Goal: Browse casually: Explore the website without a specific task or goal

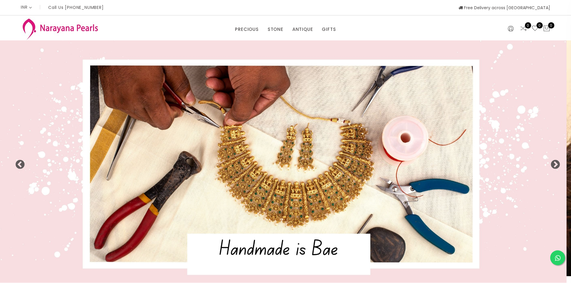
select select "INR"
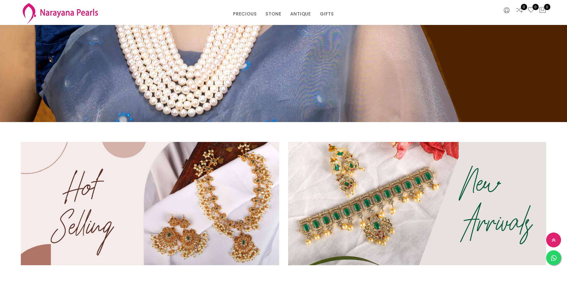
scroll to position [89, 0]
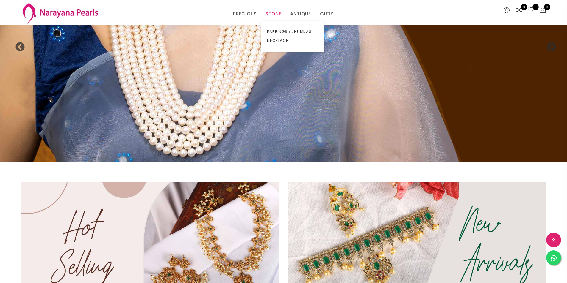
click at [271, 13] on link "STONE" at bounding box center [273, 14] width 16 height 9
click at [276, 12] on link "STONE" at bounding box center [273, 14] width 16 height 9
click at [279, 30] on link "EARRINGS / JHUMKAS" at bounding box center [292, 31] width 51 height 9
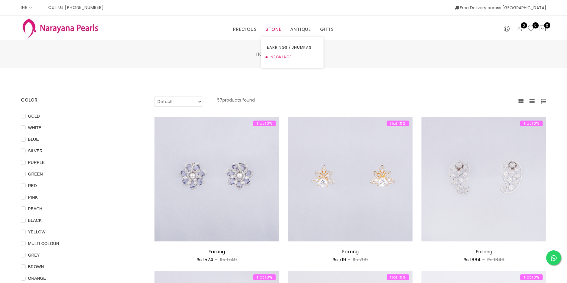
click at [282, 53] on link "NECKLACE" at bounding box center [292, 57] width 51 height 10
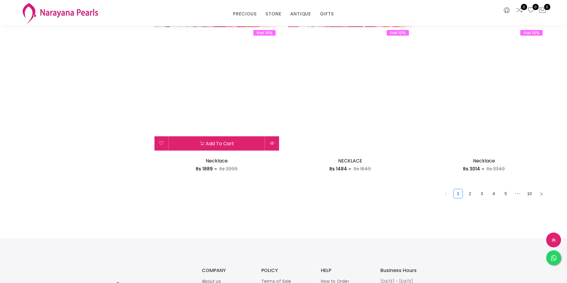
scroll to position [984, 0]
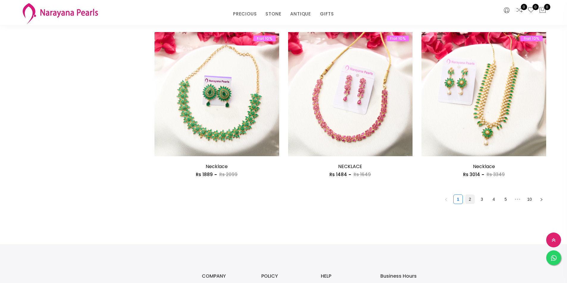
click at [471, 204] on link "2" at bounding box center [469, 199] width 9 height 9
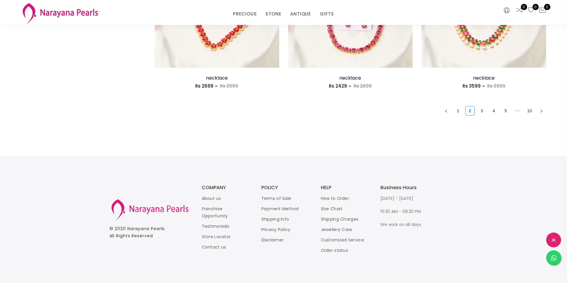
scroll to position [1073, 0]
click at [481, 108] on link "3" at bounding box center [481, 110] width 9 height 9
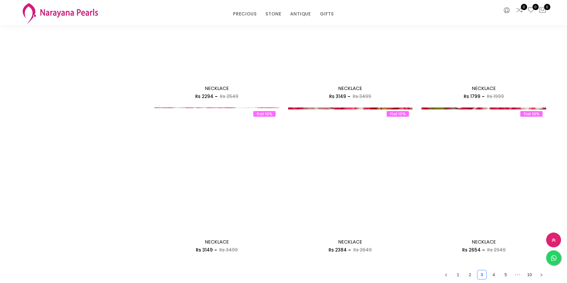
scroll to position [922, 0]
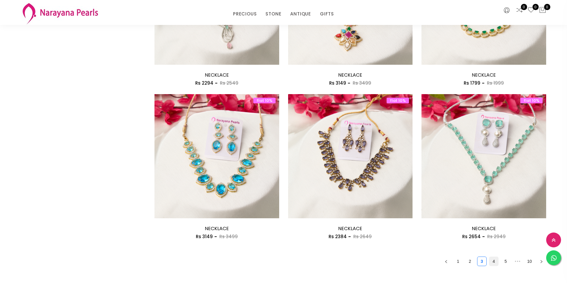
click at [491, 262] on link "4" at bounding box center [493, 261] width 9 height 9
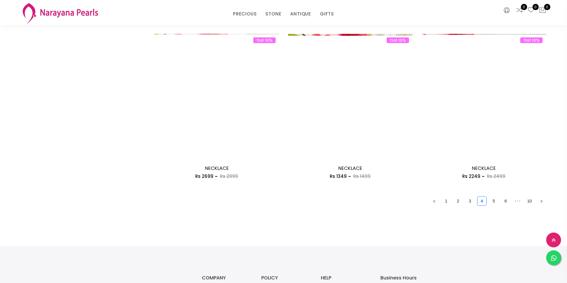
scroll to position [1073, 0]
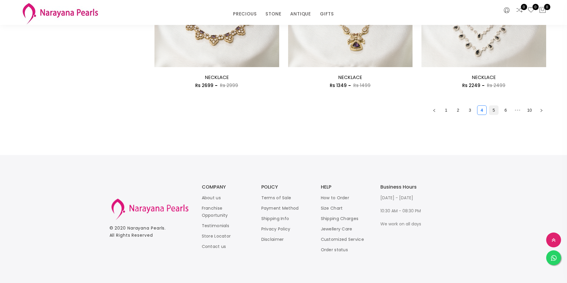
click at [489, 110] on link "5" at bounding box center [493, 110] width 9 height 9
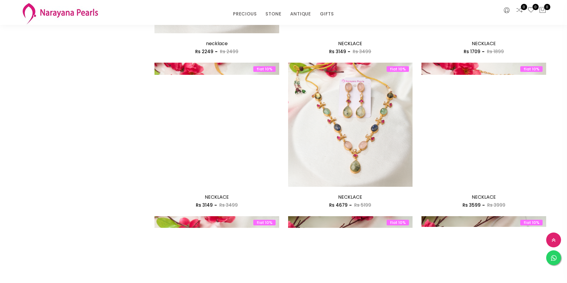
scroll to position [327, 0]
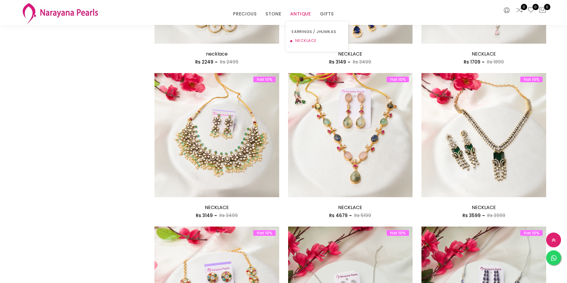
click at [300, 39] on link "NECKLACE" at bounding box center [316, 40] width 51 height 9
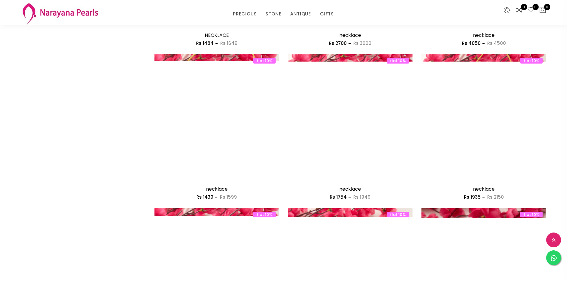
scroll to position [659, 0]
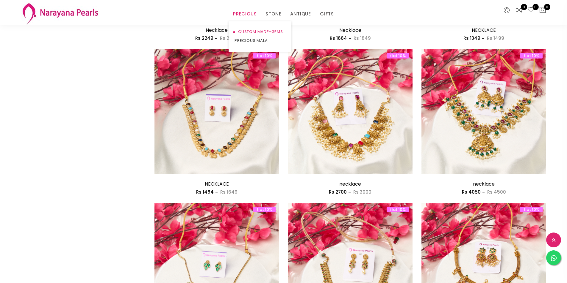
click at [243, 32] on link "CUSTOM MADE-GEMS" at bounding box center [259, 31] width 51 height 9
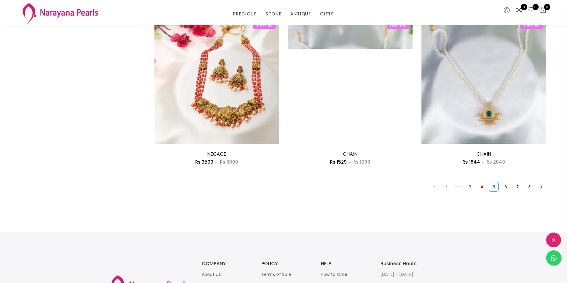
scroll to position [1041, 0]
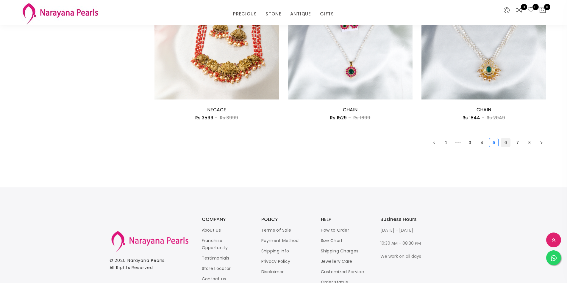
click at [505, 142] on link "6" at bounding box center [505, 142] width 9 height 9
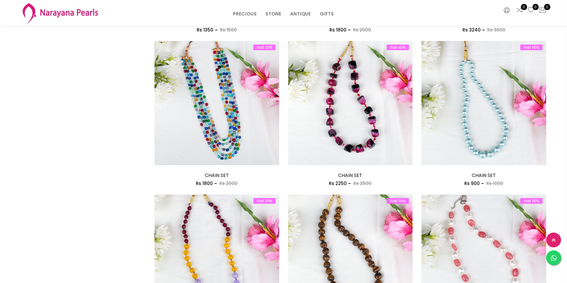
scroll to position [268, 0]
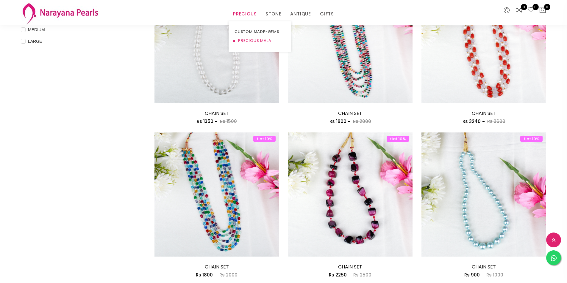
click at [241, 38] on link "PRECIOUS MALA" at bounding box center [259, 40] width 51 height 9
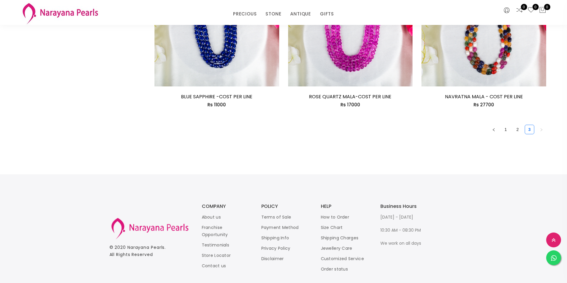
scroll to position [1073, 0]
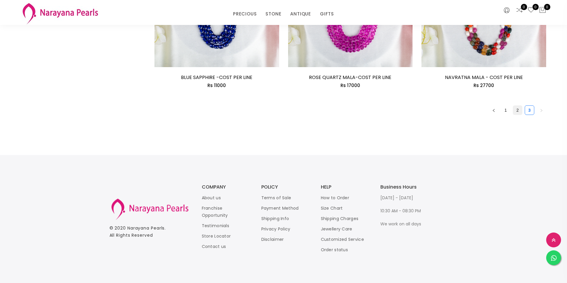
click at [520, 108] on link "2" at bounding box center [517, 110] width 9 height 9
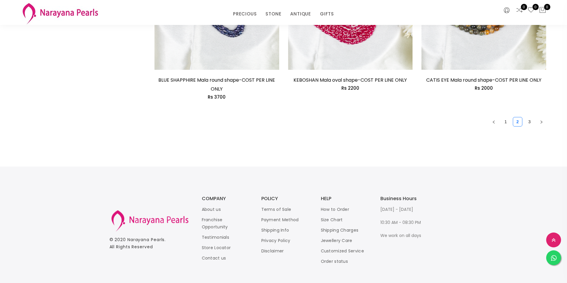
scroll to position [1082, 0]
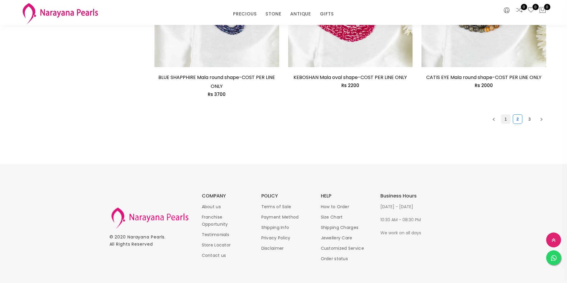
click at [504, 120] on link "1" at bounding box center [505, 119] width 9 height 9
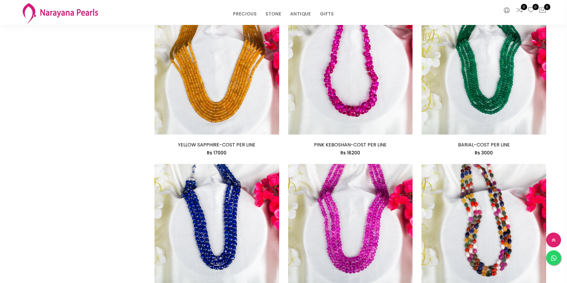
scroll to position [981, 0]
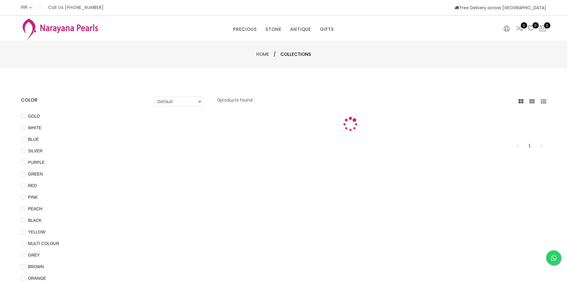
scroll to position [206, 0]
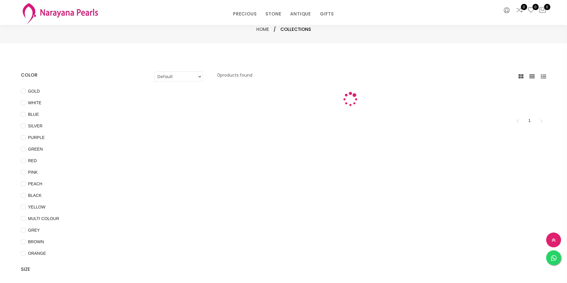
scroll to position [206, 0]
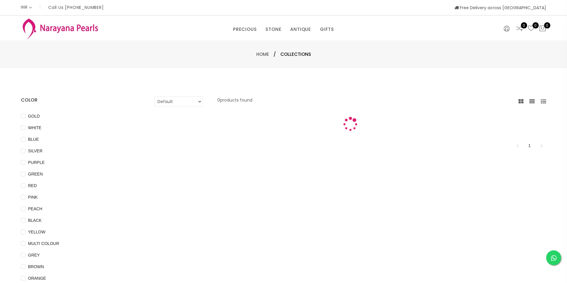
scroll to position [89, 0]
